Goal: Task Accomplishment & Management: Use online tool/utility

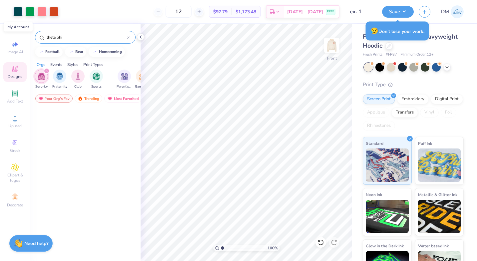
scroll to position [475, 0]
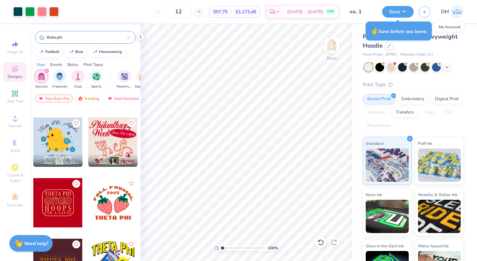
click at [453, 11] on img at bounding box center [456, 11] width 13 height 13
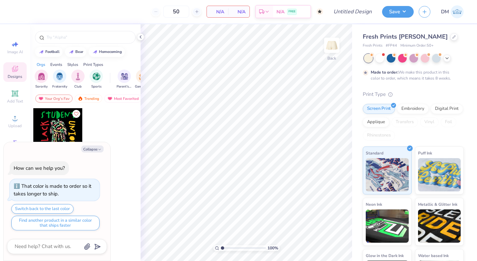
click at [98, 148] on icon "button" at bounding box center [100, 149] width 4 height 4
type textarea "x"
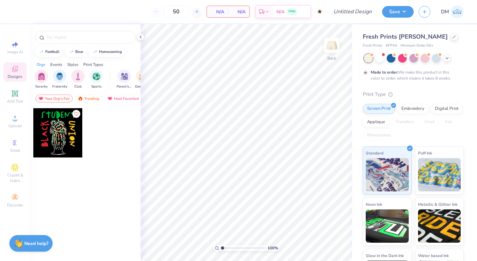
click at [123, 100] on div "Most Favorited" at bounding box center [123, 99] width 38 height 8
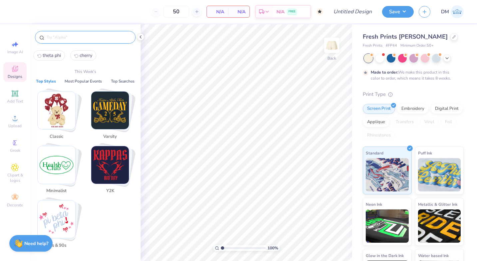
click at [92, 38] on input "text" at bounding box center [88, 37] width 85 height 7
type input "g"
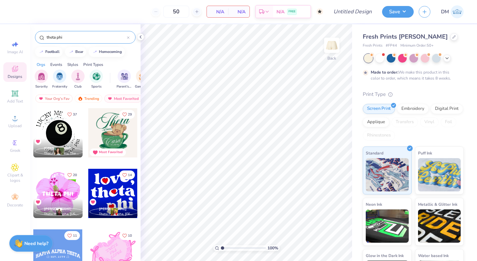
type input "theta phi"
click at [42, 78] on img "filter for Sorority" at bounding box center [42, 77] width 8 height 8
click at [85, 37] on input "theta phi" at bounding box center [86, 37] width 81 height 7
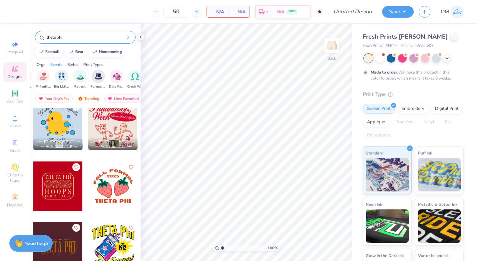
scroll to position [492, 0]
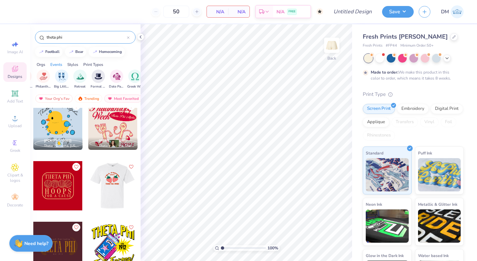
click at [88, 194] on div at bounding box center [63, 185] width 49 height 49
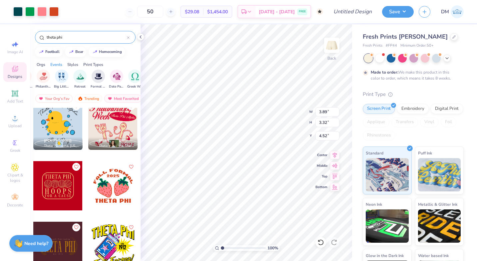
type input "3.89"
type input "3.32"
type input "4.78"
type input "4.95"
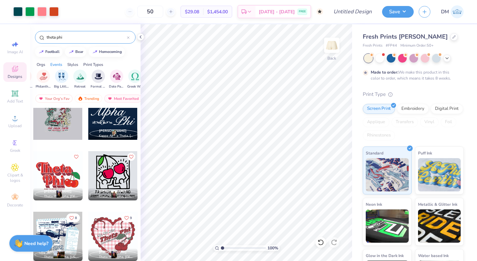
scroll to position [1230, 0]
click at [112, 167] on div at bounding box center [112, 175] width 49 height 49
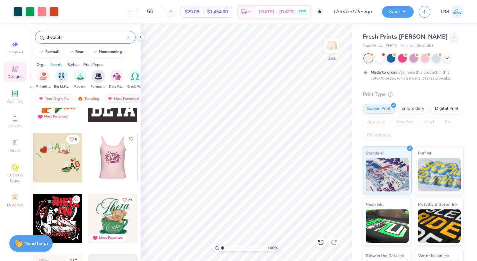
scroll to position [2036, 0]
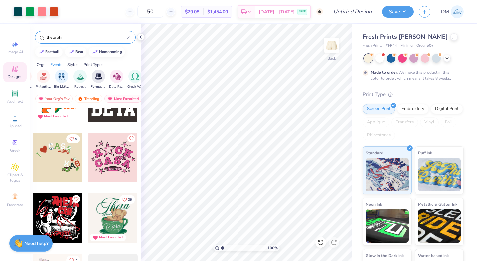
click at [139, 36] on icon at bounding box center [140, 36] width 5 height 5
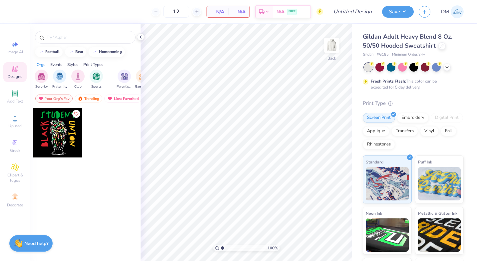
click at [17, 102] on span "Add Text" at bounding box center [15, 101] width 16 height 5
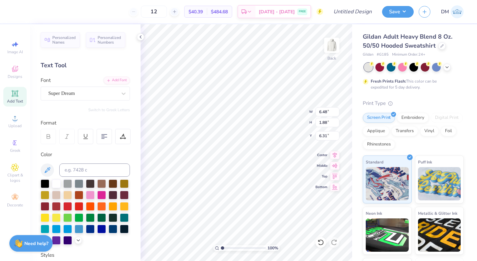
click at [20, 40] on div "Image AI" at bounding box center [14, 48] width 23 height 20
select select "4"
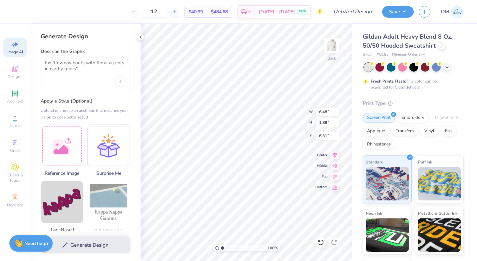
click at [14, 72] on icon at bounding box center [15, 69] width 6 height 6
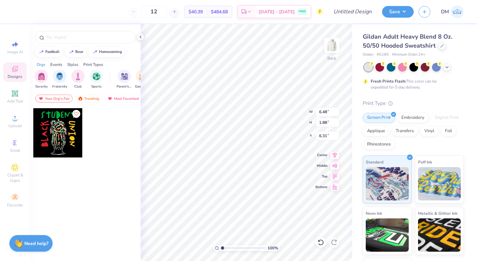
click at [71, 41] on div at bounding box center [85, 37] width 101 height 13
type textarea "T"
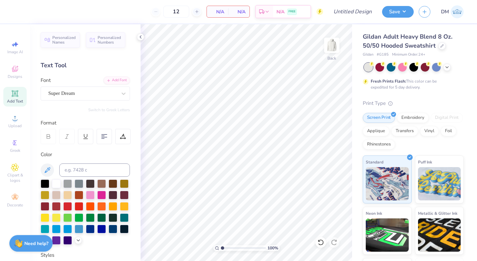
click at [17, 72] on icon at bounding box center [15, 69] width 8 height 8
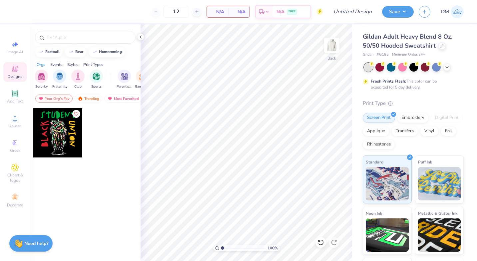
click at [74, 77] on img "filter for Club" at bounding box center [77, 77] width 7 height 8
click at [86, 102] on div "Trending" at bounding box center [89, 99] width 28 height 8
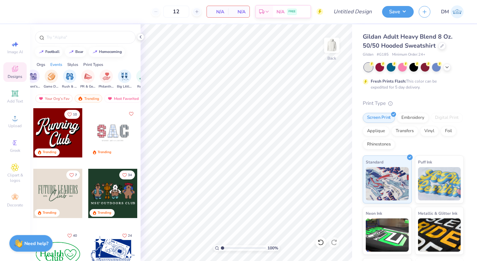
scroll to position [0, 92]
click at [93, 81] on div "PR & General" at bounding box center [87, 80] width 15 height 20
click at [99, 78] on img "filter for Varsity" at bounding box center [103, 77] width 8 height 8
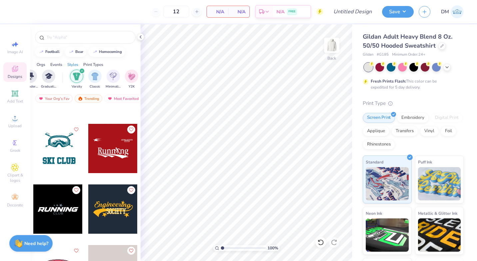
scroll to position [0, 314]
click at [80, 71] on icon "filter for Varsity" at bounding box center [81, 71] width 3 height 3
click at [88, 71] on div "filter for Classic" at bounding box center [94, 76] width 13 height 13
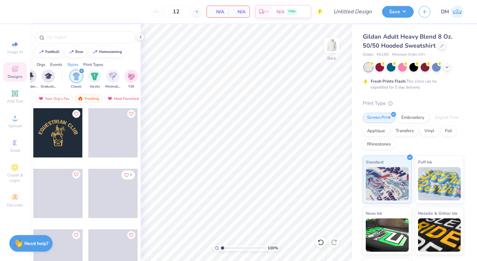
click at [80, 71] on icon "filter for Classic" at bounding box center [81, 71] width 3 height 3
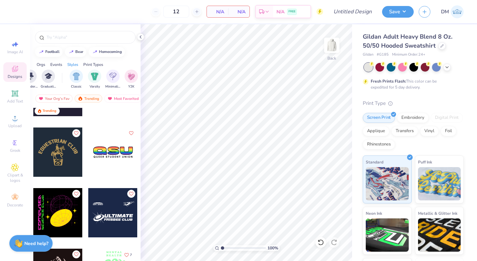
scroll to position [222, 0]
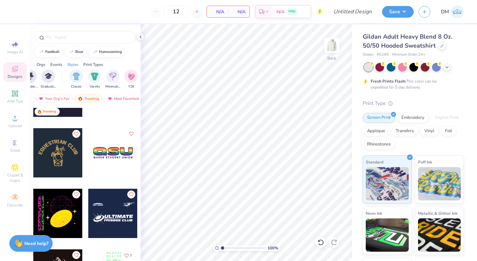
click at [121, 149] on div at bounding box center [112, 152] width 49 height 49
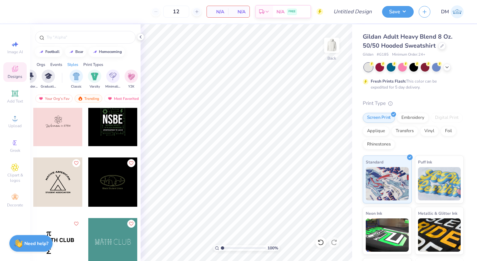
scroll to position [1997, 0]
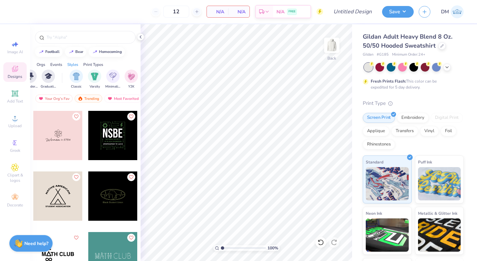
click at [130, 117] on icon "Like" at bounding box center [131, 117] width 4 height 4
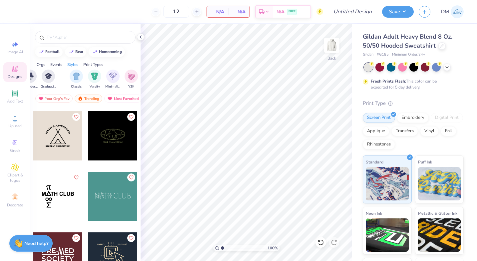
scroll to position [2058, 0]
click at [128, 173] on button "Like" at bounding box center [131, 177] width 8 height 8
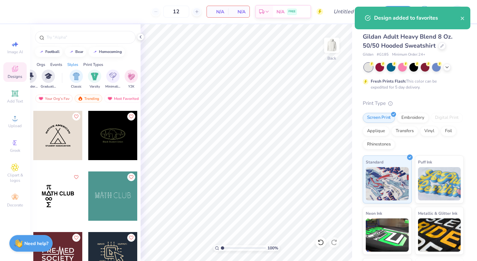
click at [128, 173] on button "Like" at bounding box center [131, 177] width 8 height 8
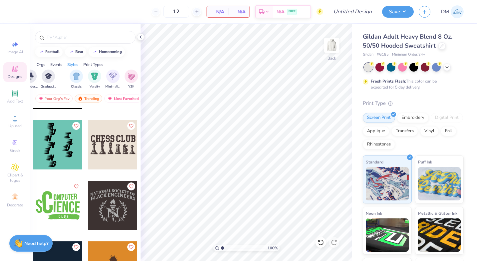
scroll to position [3927, 0]
click at [131, 185] on button "Like" at bounding box center [131, 186] width 8 height 8
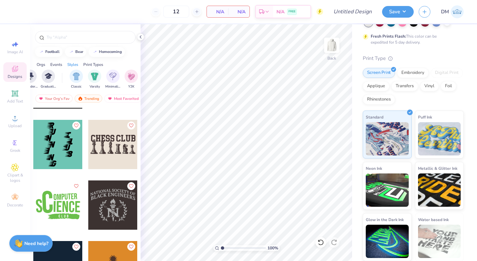
click at [416, 74] on div "Embroidery" at bounding box center [413, 73] width 32 height 10
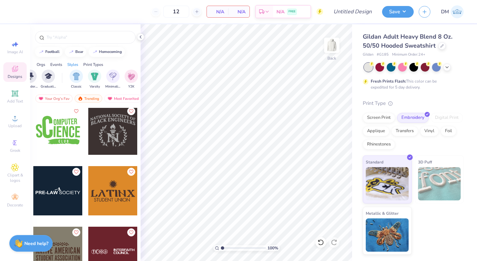
scroll to position [4001, 0]
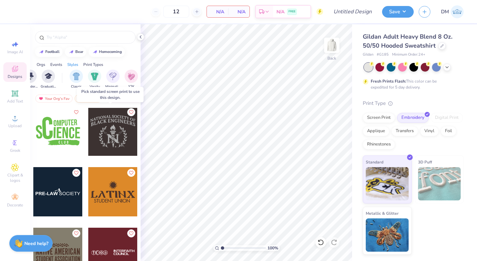
click at [106, 142] on div at bounding box center [112, 131] width 49 height 49
click at [114, 120] on div at bounding box center [112, 131] width 49 height 49
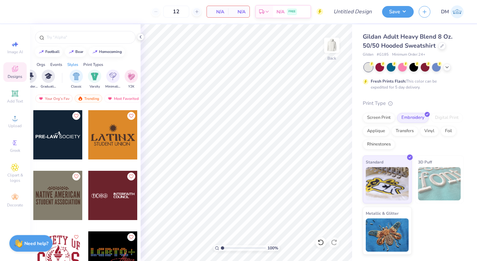
scroll to position [4057, 0]
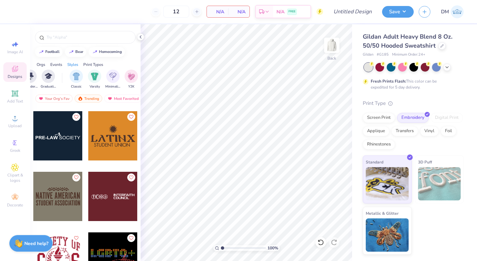
click at [99, 63] on div "Print Types" at bounding box center [93, 65] width 20 height 6
click at [47, 79] on div "filter for Embroidery" at bounding box center [41, 76] width 13 height 13
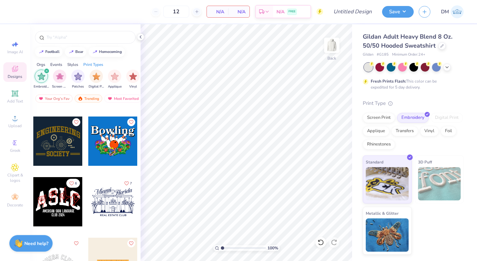
scroll to position [234, 0]
click at [66, 151] on div at bounding box center [57, 140] width 49 height 49
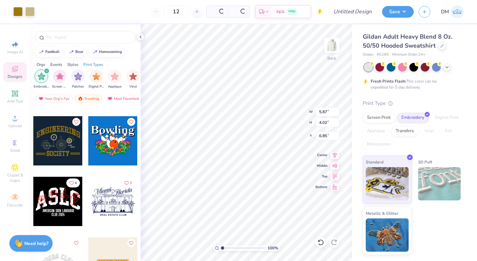
type input "5.87"
type input "4.02"
type input "3.00"
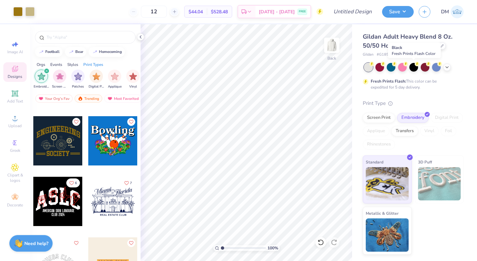
click at [412, 69] on div at bounding box center [413, 67] width 9 height 9
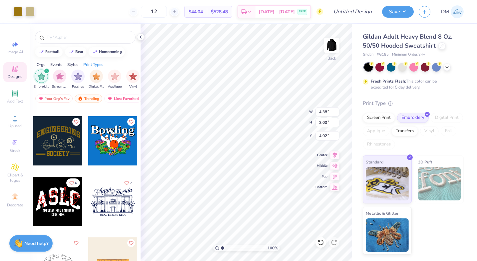
type input "4.38"
type input "3.00"
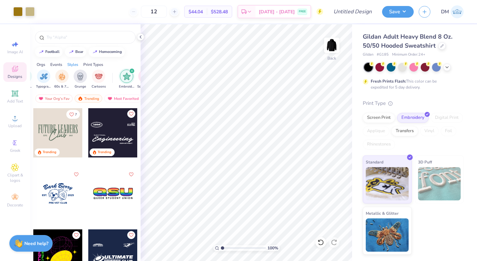
scroll to position [0, 456]
click at [64, 83] on div "60s & 70s" at bounding box center [62, 80] width 15 height 20
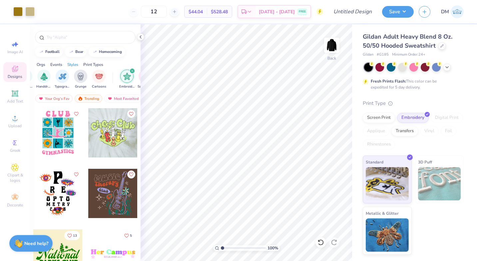
scroll to position [4, 0]
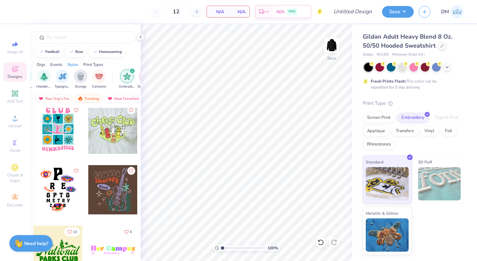
click at [91, 135] on div at bounding box center [112, 129] width 49 height 49
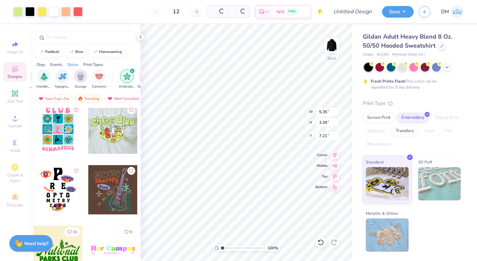
type input "5.35"
type input "3.39"
type input "2.70"
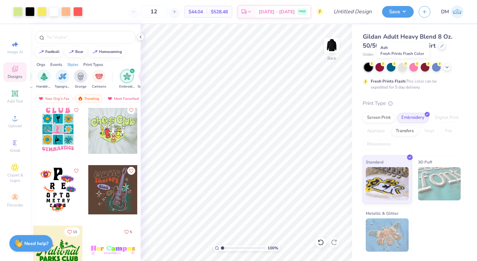
click at [402, 70] on div at bounding box center [402, 67] width 9 height 9
click at [447, 66] on icon at bounding box center [446, 67] width 5 height 5
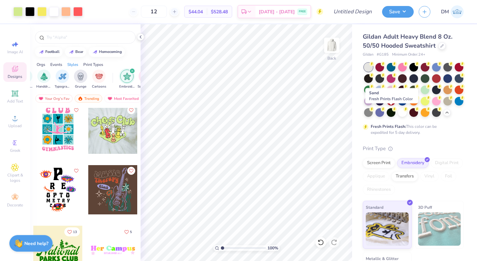
click at [443, 106] on div at bounding box center [447, 101] width 9 height 9
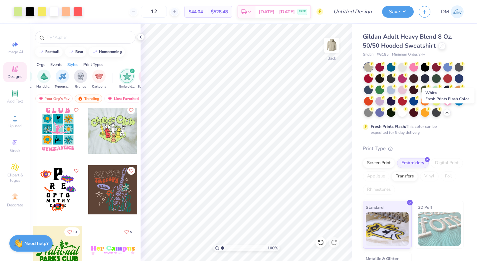
click at [407, 112] on div at bounding box center [402, 112] width 9 height 9
click at [384, 113] on div at bounding box center [379, 112] width 9 height 9
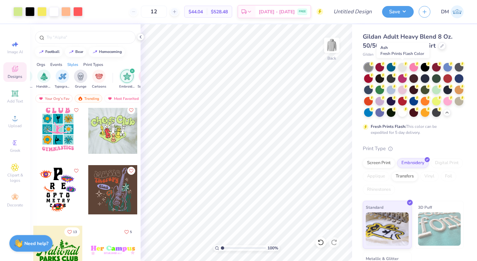
click at [403, 68] on div at bounding box center [402, 67] width 9 height 9
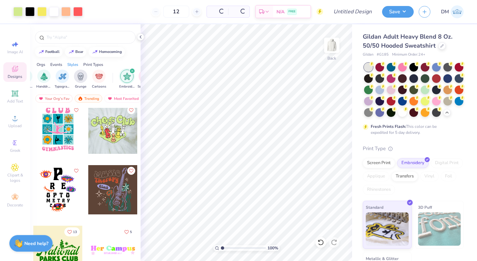
click at [403, 68] on div at bounding box center [402, 67] width 9 height 9
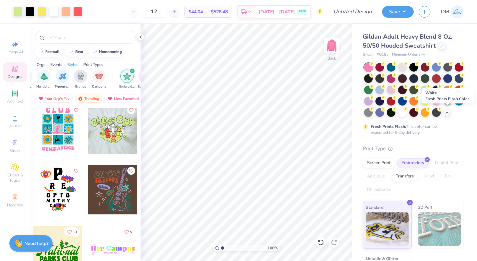
click at [407, 114] on div at bounding box center [402, 112] width 9 height 9
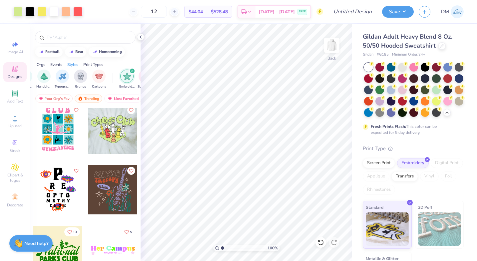
click at [130, 109] on icon "Like" at bounding box center [131, 110] width 5 height 5
click at [423, 11] on icon "button" at bounding box center [425, 12] width 6 height 6
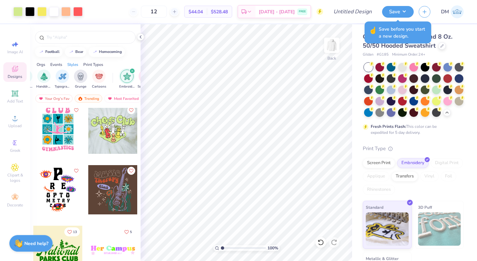
click at [410, 13] on button "Save" at bounding box center [398, 12] width 32 height 12
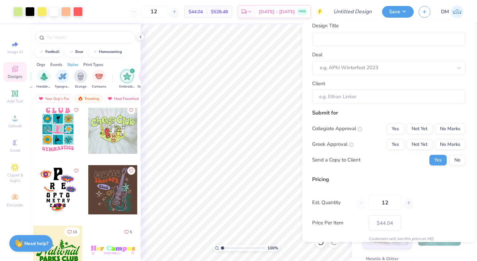
scroll to position [0, 0]
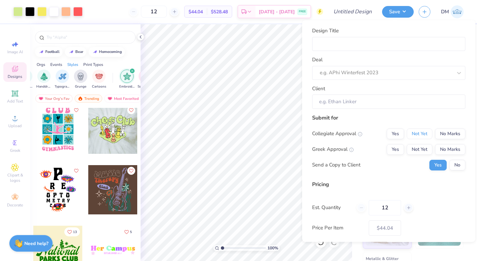
click at [420, 138] on button "Not Yet" at bounding box center [420, 133] width 26 height 11
click at [421, 147] on button "Not Yet" at bounding box center [420, 149] width 26 height 11
click at [454, 166] on button "No" at bounding box center [457, 164] width 16 height 11
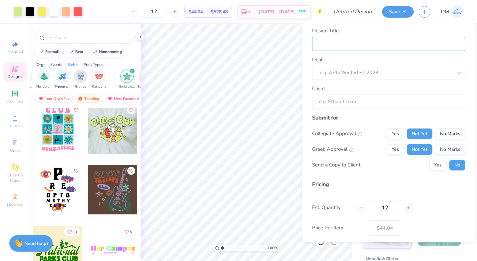
click at [404, 50] on input "Design Title" at bounding box center [388, 44] width 153 height 14
type input "ex. 1"
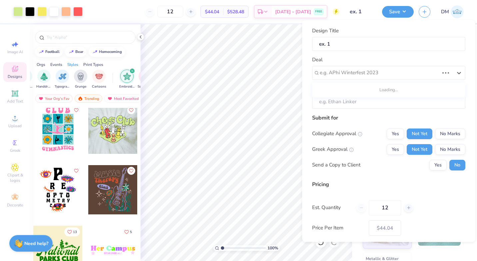
click at [404, 70] on div at bounding box center [379, 72] width 119 height 9
type input "ex 1"
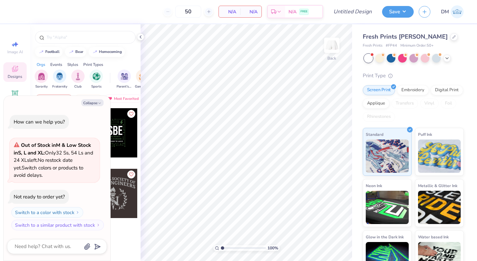
click at [97, 102] on button "Collapse" at bounding box center [92, 102] width 22 height 7
type textarea "x"
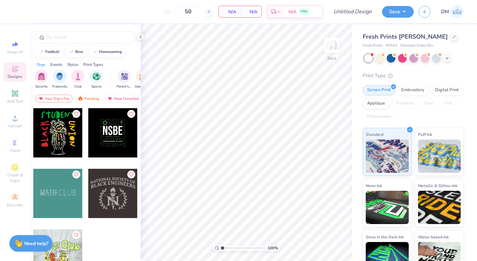
scroll to position [4, 0]
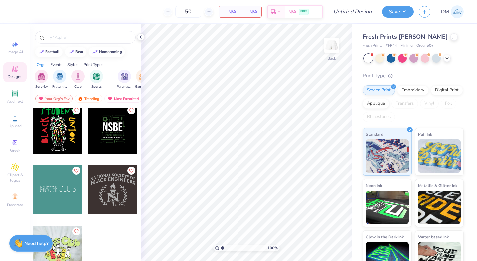
click at [68, 251] on div at bounding box center [57, 250] width 49 height 49
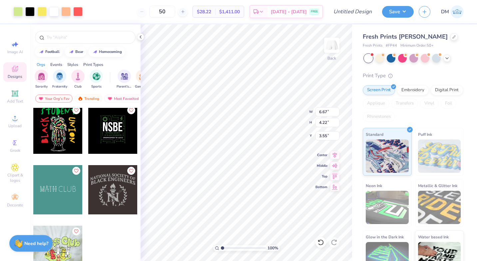
type input "3.55"
type input "5.27"
type input "3.34"
type input "4.82"
click at [142, 38] on icon at bounding box center [140, 36] width 5 height 5
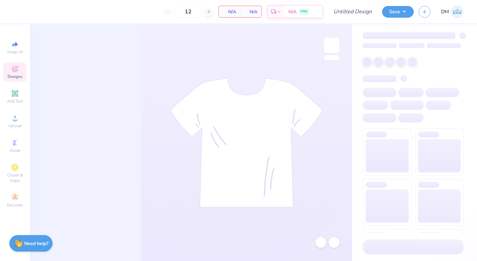
type input "50"
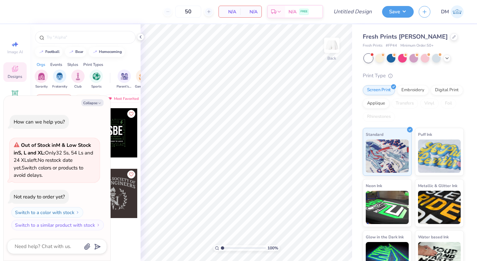
click at [97, 101] on button "Collapse" at bounding box center [92, 102] width 22 height 7
type textarea "x"
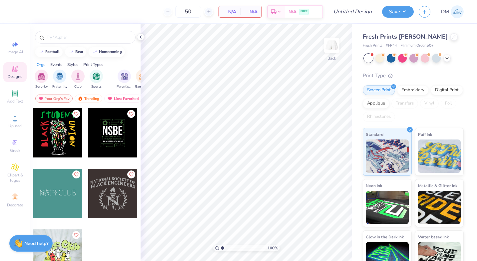
click at [62, 250] on div at bounding box center [57, 253] width 49 height 49
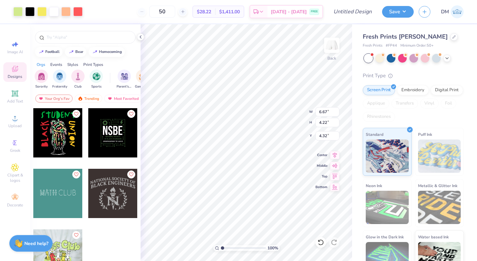
type input "4.32"
type input "4.61"
type input "2.92"
type input "5.62"
type input "4.94"
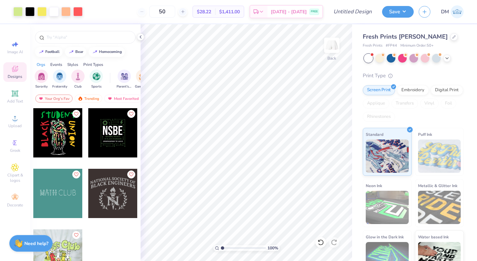
click at [143, 39] on div at bounding box center [140, 36] width 7 height 7
